Goal: Task Accomplishment & Management: Complete application form

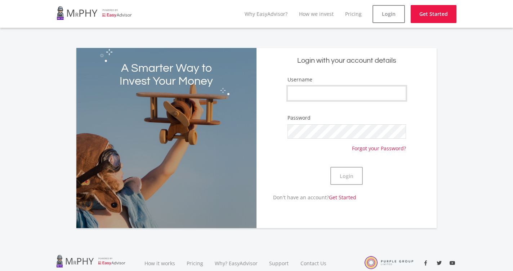
click at [370, 89] on input "Username" at bounding box center [346, 93] width 118 height 14
type input "ljohnston"
click at [330, 167] on button "Login" at bounding box center [346, 176] width 32 height 18
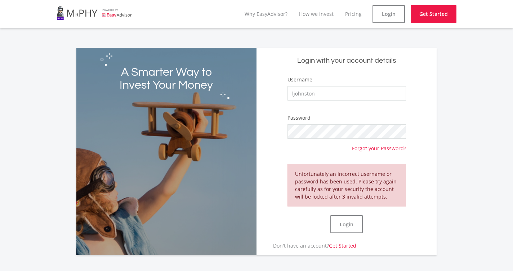
click at [388, 106] on div "Username [PERSON_NAME]" at bounding box center [346, 92] width 118 height 32
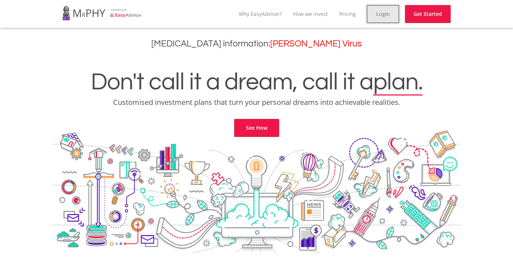
click at [386, 17] on link "Login" at bounding box center [383, 14] width 32 height 18
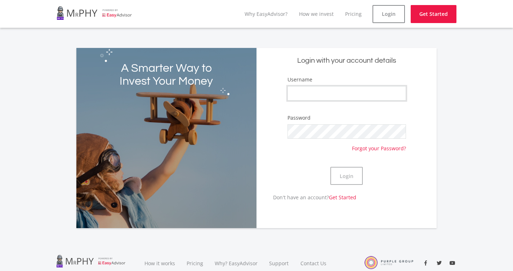
click at [349, 93] on input "Username" at bounding box center [346, 93] width 118 height 14
type input "ljohnston"
click at [330, 167] on button "Login" at bounding box center [346, 176] width 32 height 18
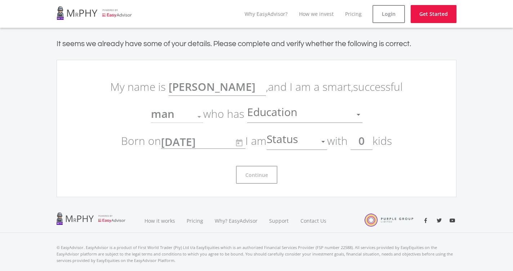
click at [285, 118] on span "Education" at bounding box center [273, 115] width 52 height 14
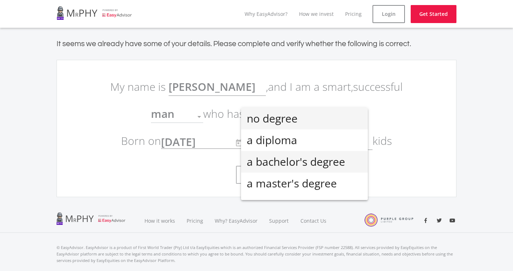
click at [307, 167] on span "a bachelor's degree" at bounding box center [304, 162] width 115 height 22
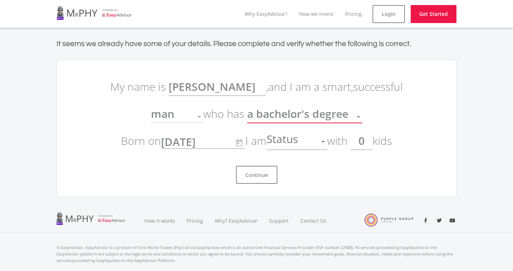
scroll to position [5, 0]
click at [283, 142] on span "Status" at bounding box center [282, 142] width 33 height 14
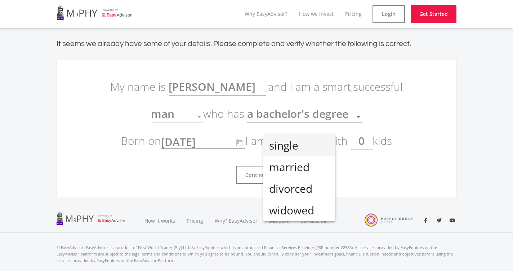
click at [298, 147] on span "single" at bounding box center [299, 146] width 60 height 22
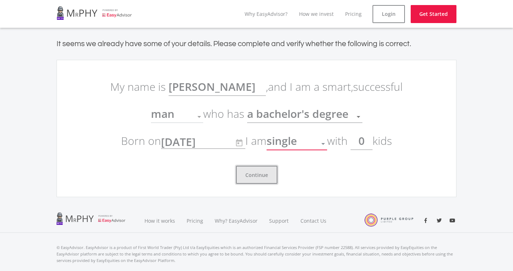
click at [256, 177] on button "Continue" at bounding box center [256, 175] width 41 height 18
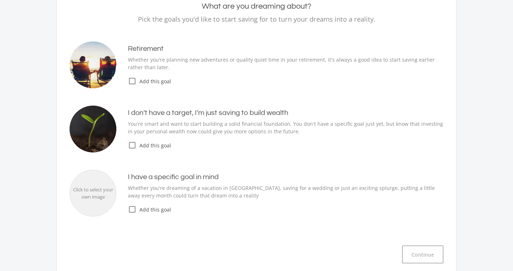
scroll to position [90, 0]
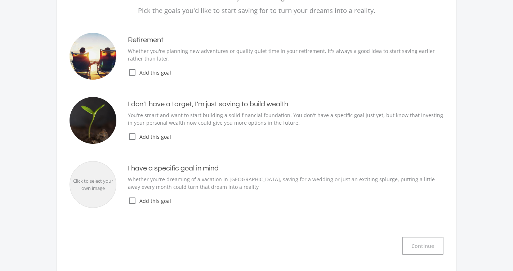
click at [134, 135] on icon "check_box_outline_blank" at bounding box center [132, 136] width 9 height 9
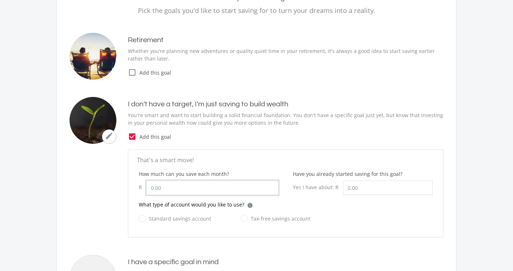
click at [194, 190] on input "How much can you save each month?" at bounding box center [212, 187] width 132 height 14
click at [145, 220] on label "Standard savings account" at bounding box center [175, 218] width 72 height 9
click at [145, 220] on input "Standard savings account" at bounding box center [167, 222] width 72 height 14
radio input "true"
click at [177, 190] on input "How much can you save each month?" at bounding box center [212, 187] width 132 height 14
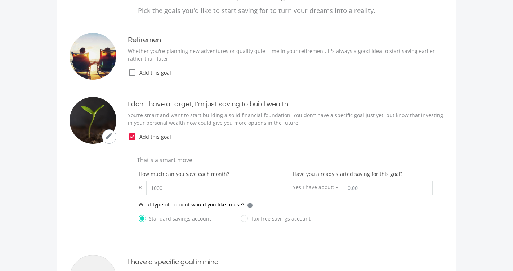
type input "1,000.00"
click at [333, 205] on div "What type of account would you like to use? i Which account type should I choos…" at bounding box center [286, 207] width 294 height 13
click at [363, 192] on input "Have you already started saving for this goal?" at bounding box center [388, 187] width 90 height 14
type input "150,000.00"
click at [379, 225] on div "Standard savings account Tax-free savings account" at bounding box center [286, 222] width 294 height 17
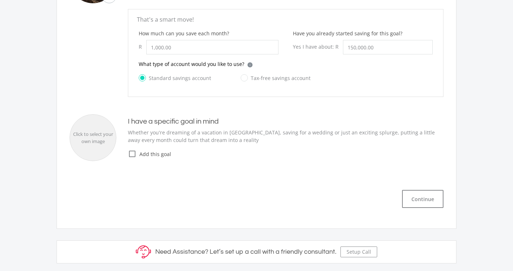
scroll to position [232, 0]
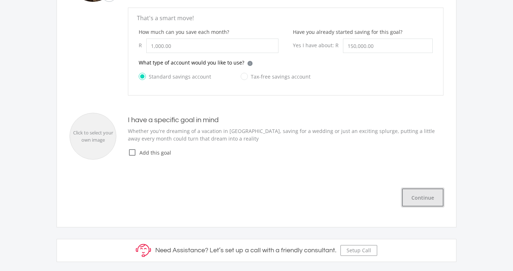
click at [427, 195] on button "Continue" at bounding box center [422, 197] width 41 height 18
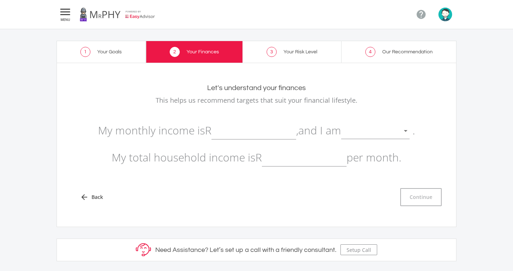
click at [242, 134] on input "text" at bounding box center [253, 130] width 85 height 18
type input "30,000.00"
click at [363, 133] on div at bounding box center [370, 131] width 58 height 14
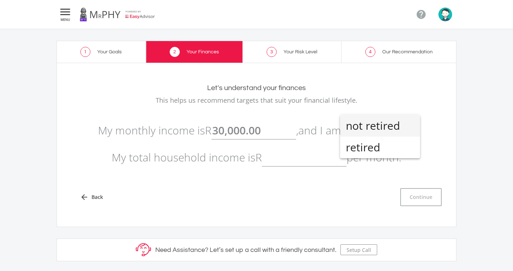
click at [362, 126] on span "not retired" at bounding box center [380, 126] width 68 height 22
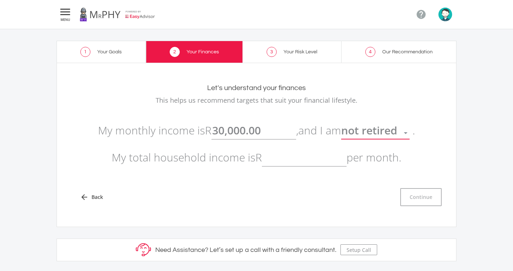
click at [278, 159] on input "text" at bounding box center [304, 157] width 85 height 18
type input "30,000.00"
click at [277, 177] on div "arrow_back Back Continue" at bounding box center [256, 191] width 385 height 30
click at [417, 199] on button "Continue" at bounding box center [420, 197] width 41 height 18
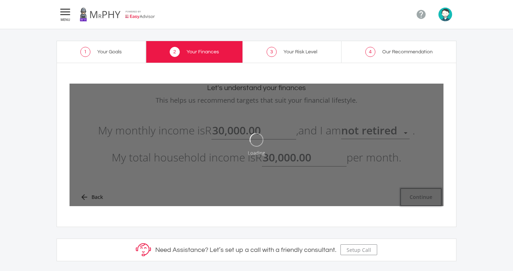
type input "30000"
type input "30,000.00"
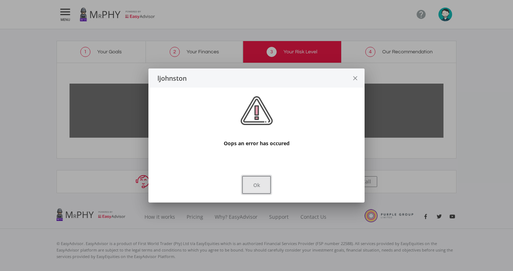
click at [255, 188] on button "Ok" at bounding box center [256, 185] width 29 height 18
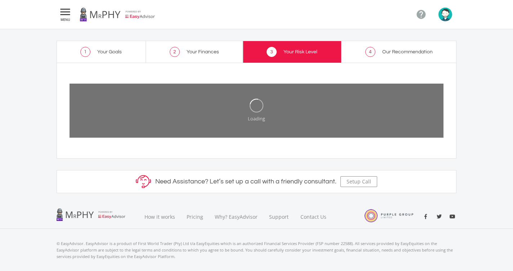
click at [206, 51] on span "Your Finances" at bounding box center [202, 51] width 32 height 5
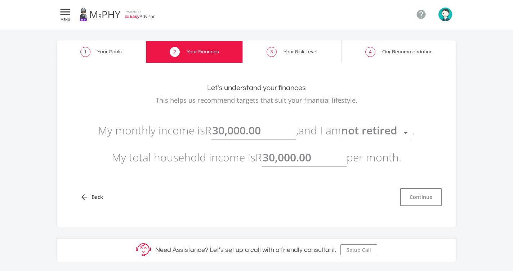
click at [269, 56] on span "3" at bounding box center [271, 52] width 10 height 10
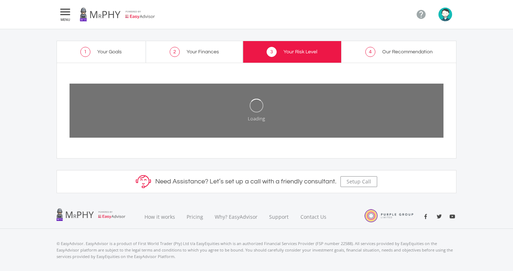
click at [209, 51] on span "Your Finances" at bounding box center [202, 51] width 32 height 5
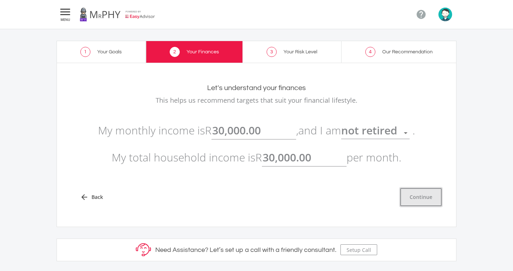
click at [422, 195] on button "Continue" at bounding box center [420, 197] width 41 height 18
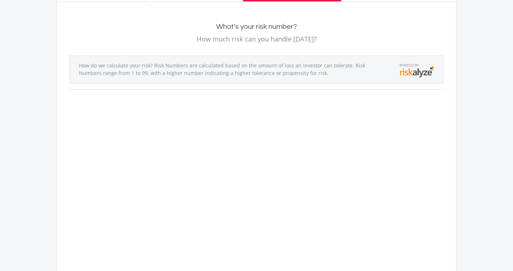
scroll to position [232, 0]
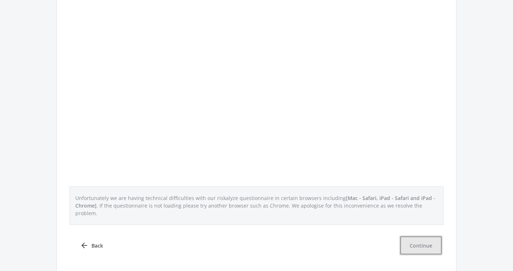
click at [428, 240] on button "Continue" at bounding box center [420, 245] width 41 height 18
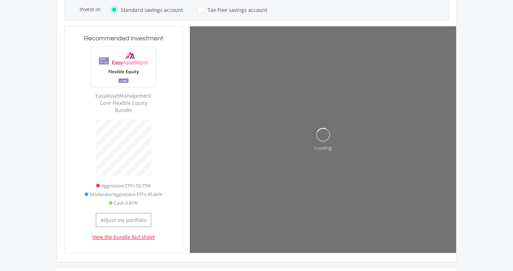
scroll to position [218, 118]
type input "150000"
type input "1000"
type input "150,000.00"
type input "1,000.00"
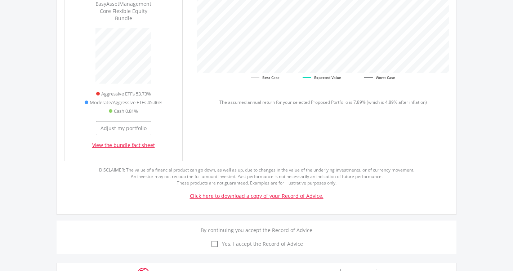
scroll to position [337, 0]
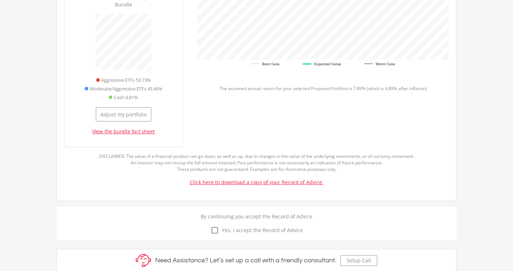
click at [214, 226] on icon "check_box_outline_blank" at bounding box center [214, 230] width 9 height 9
click at [256, 226] on input "check_box_outline_blank check_box Yes, I accept the Record of Advice" at bounding box center [256, 226] width 0 height 0
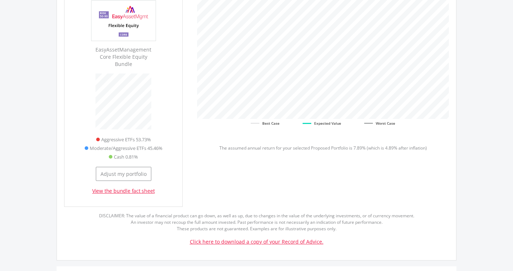
scroll to position [265, 0]
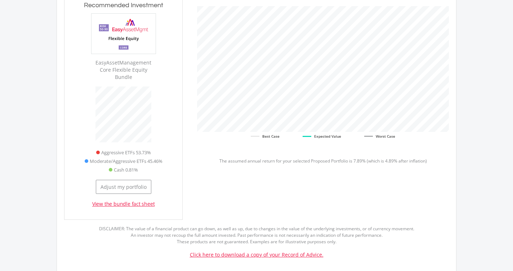
click at [120, 200] on link "View the bundle fact sheet" at bounding box center [123, 203] width 63 height 7
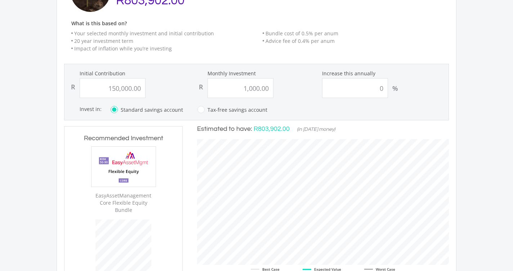
scroll to position [454, 0]
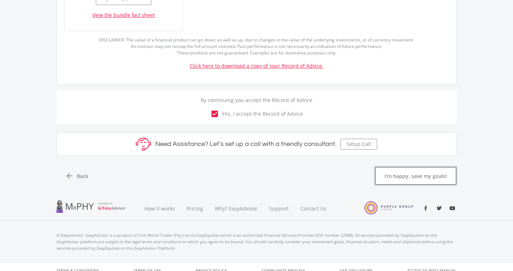
click at [384, 172] on button "I'm happy, save my goals!" at bounding box center [415, 176] width 81 height 18
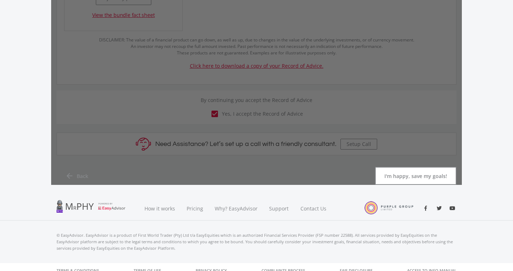
scroll to position [0, 0]
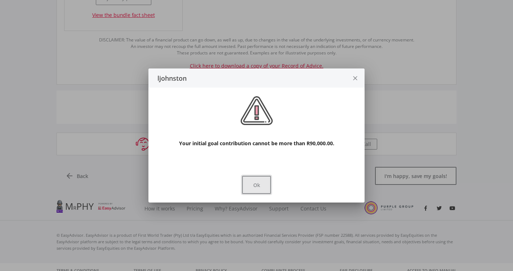
click at [266, 182] on button "Ok" at bounding box center [256, 185] width 29 height 18
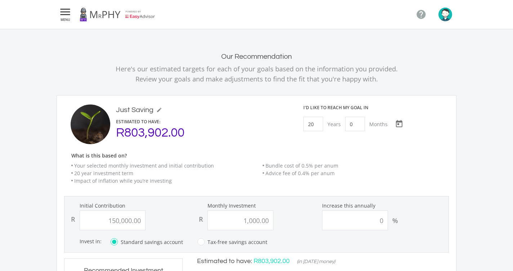
click at [67, 10] on icon "" at bounding box center [65, 12] width 13 height 9
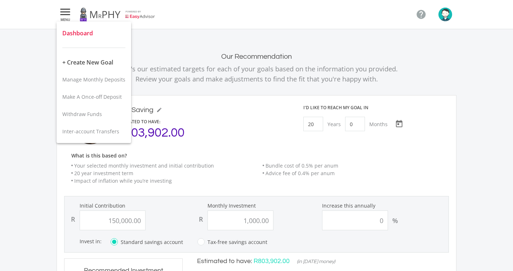
click at [88, 35] on span "Dashboard" at bounding box center [77, 33] width 31 height 8
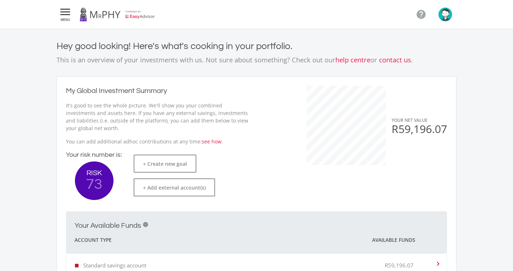
click at [63, 11] on icon "" at bounding box center [65, 12] width 13 height 9
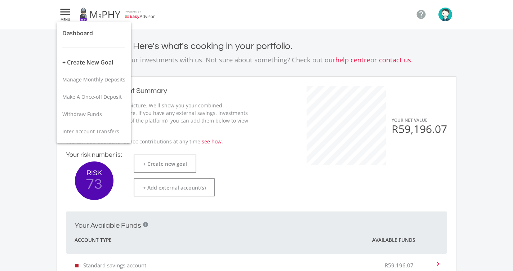
click at [256, 114] on div at bounding box center [256, 135] width 513 height 271
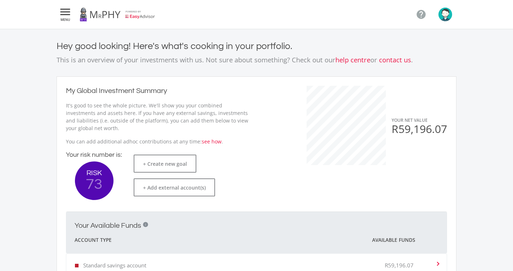
click at [450, 10] on img "button" at bounding box center [445, 15] width 14 height 14
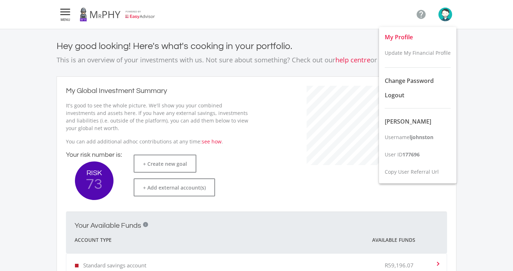
click at [398, 39] on span "My Profile" at bounding box center [399, 37] width 28 height 8
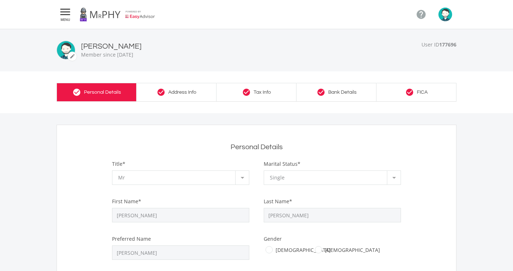
click at [70, 14] on icon "" at bounding box center [65, 12] width 13 height 9
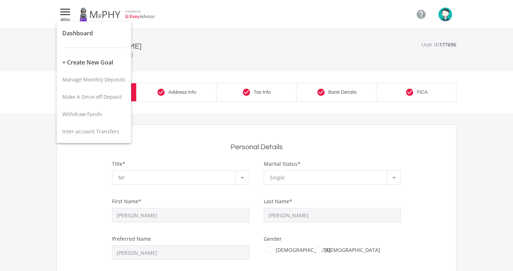
click at [41, 141] on div at bounding box center [256, 135] width 513 height 271
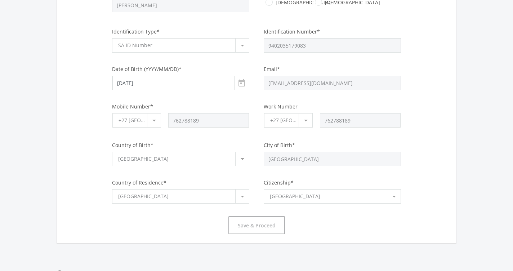
scroll to position [325, 0]
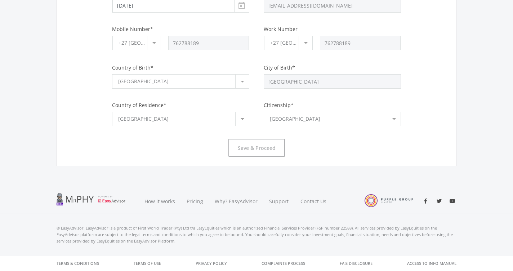
click at [377, 198] on div at bounding box center [388, 200] width 49 height 13
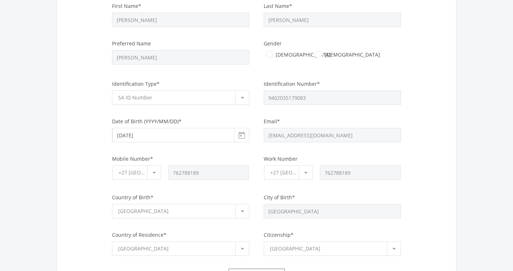
scroll to position [0, 0]
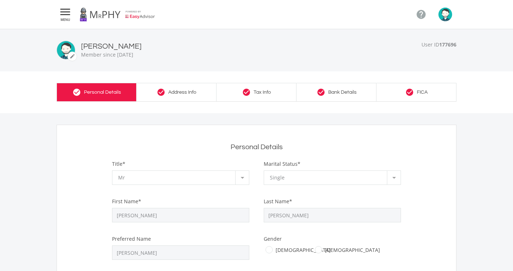
click at [447, 13] on img "button" at bounding box center [445, 15] width 14 height 14
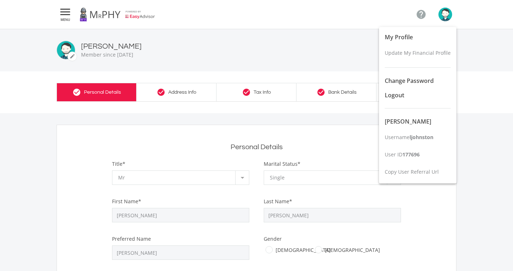
click at [295, 63] on div at bounding box center [256, 135] width 513 height 271
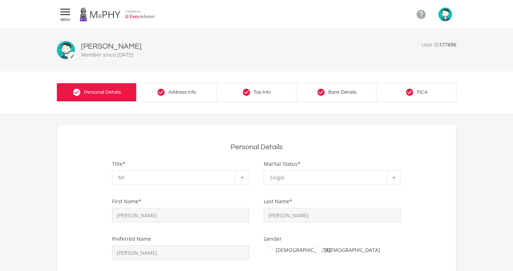
click at [133, 14] on link at bounding box center [118, 14] width 76 height 20
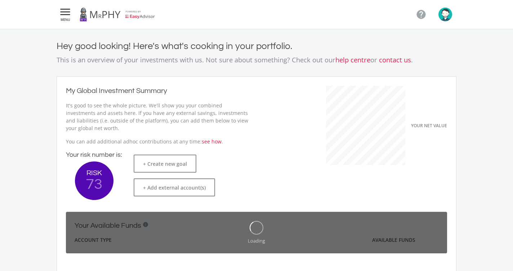
scroll to position [114, 198]
click at [113, 15] on link at bounding box center [118, 14] width 76 height 20
click at [85, 16] on link at bounding box center [118, 14] width 76 height 20
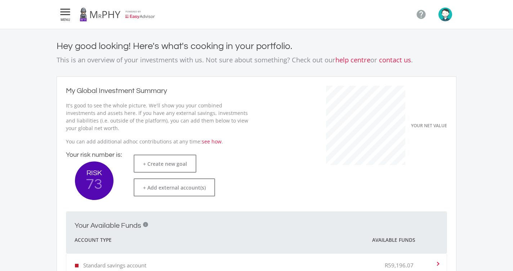
click at [66, 16] on icon "" at bounding box center [65, 12] width 13 height 9
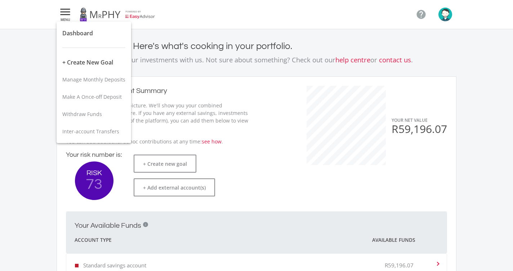
click at [32, 127] on div at bounding box center [256, 135] width 513 height 271
